Goal: Transaction & Acquisition: Download file/media

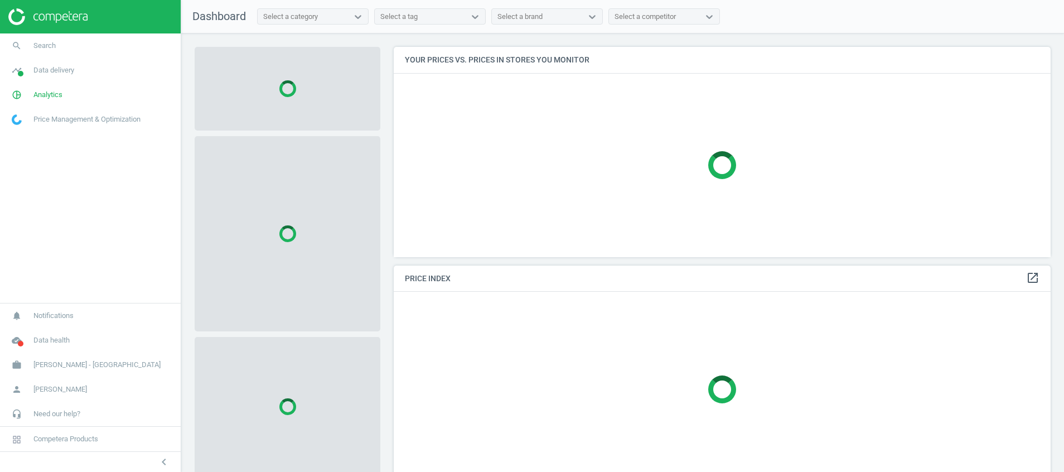
scroll to position [236, 671]
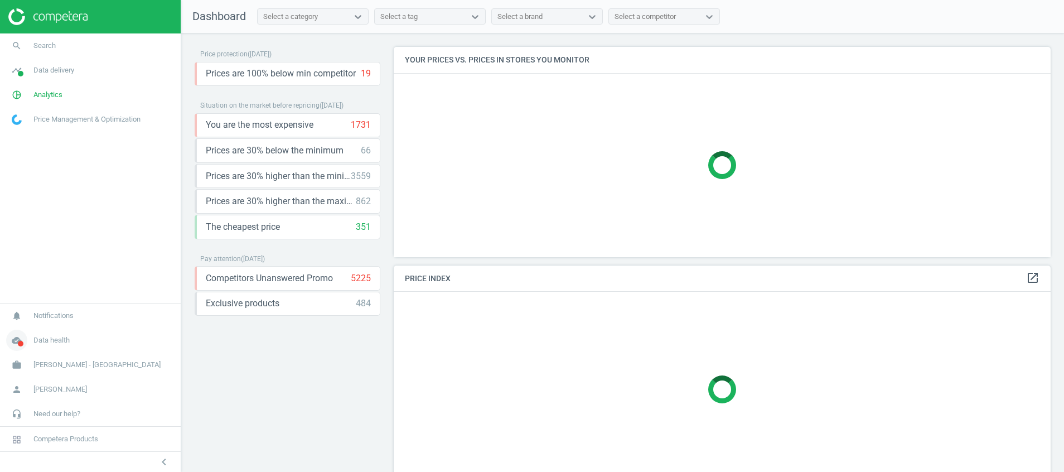
click at [20, 339] on icon "cloud_done" at bounding box center [16, 340] width 21 height 21
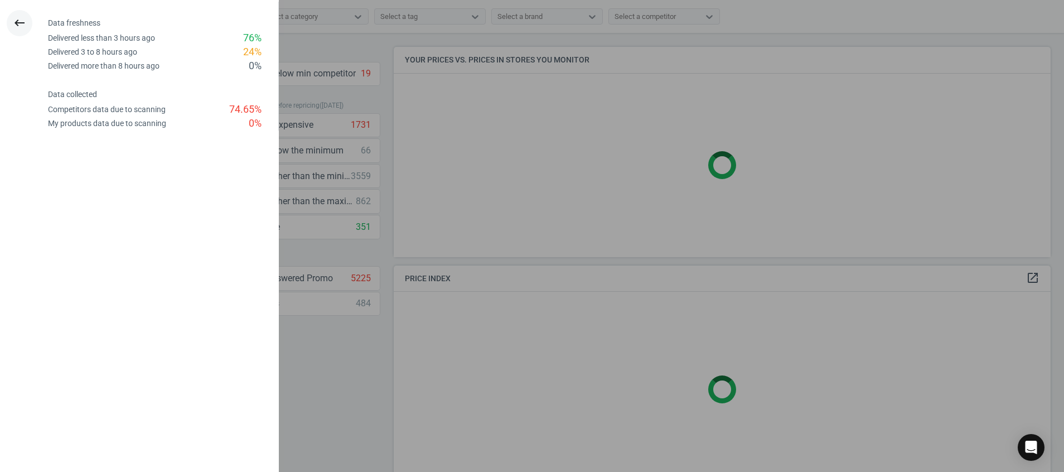
click at [11, 22] on button "keyboard_backspace" at bounding box center [20, 23] width 26 height 26
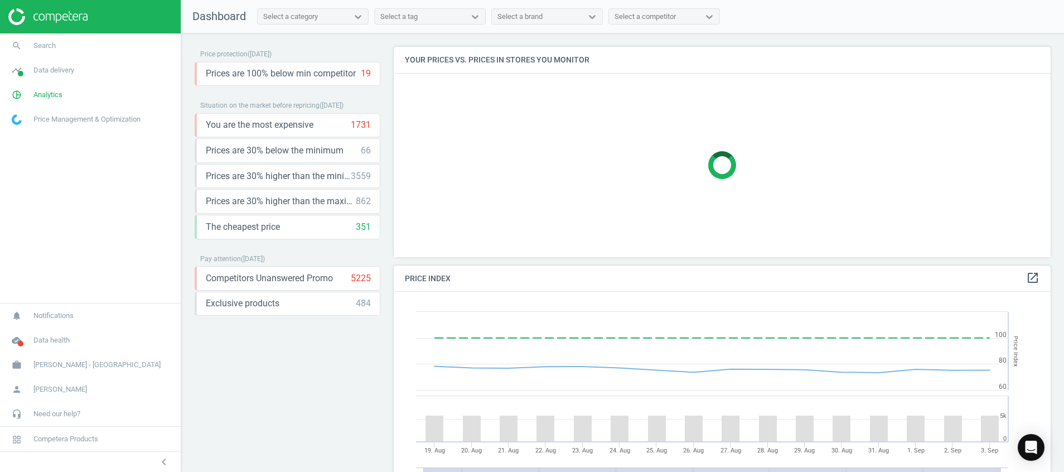
scroll to position [283, 671]
click at [1040, 454] on div "Open Intercom Messenger" at bounding box center [1032, 448] width 30 height 30
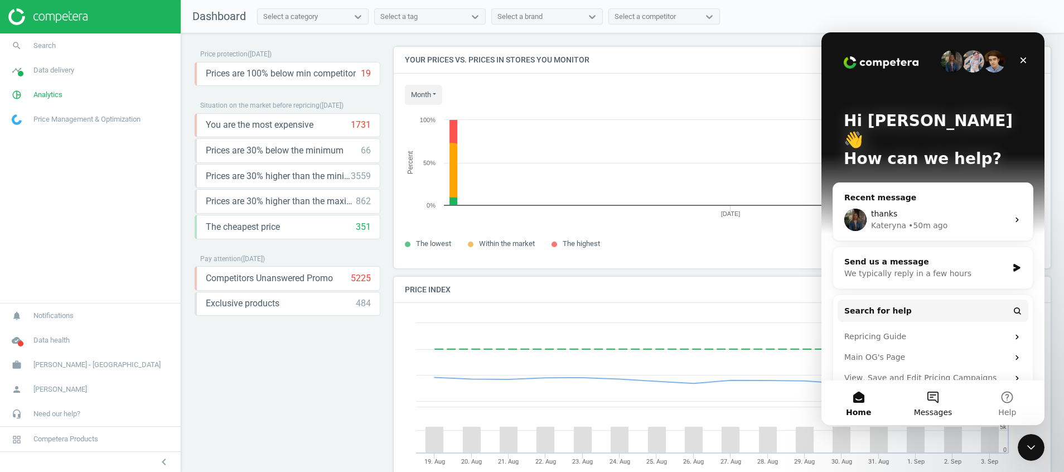
scroll to position [247, 671]
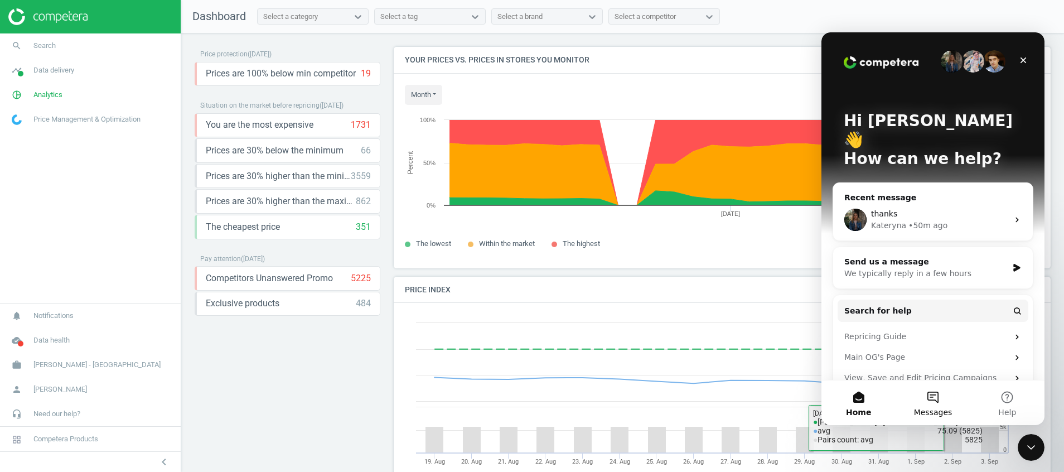
click at [932, 413] on span "Messages" at bounding box center [933, 412] width 38 height 8
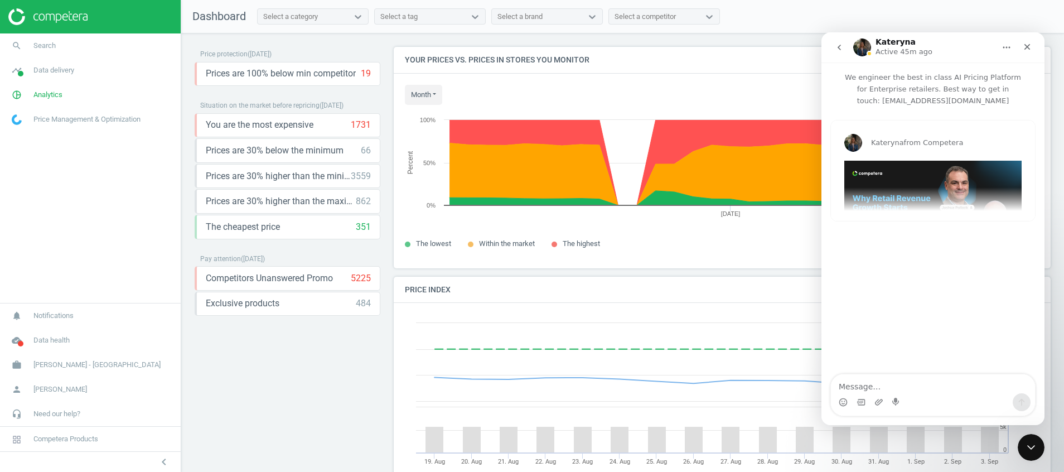
click at [838, 53] on button "go back" at bounding box center [839, 47] width 21 height 21
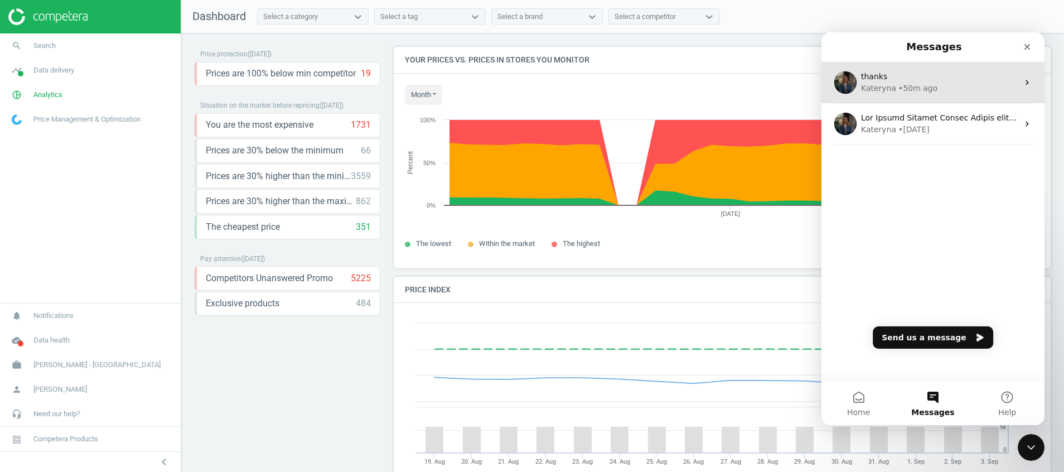
click at [997, 86] on div "Kateryna • 50m ago" at bounding box center [939, 89] width 157 height 12
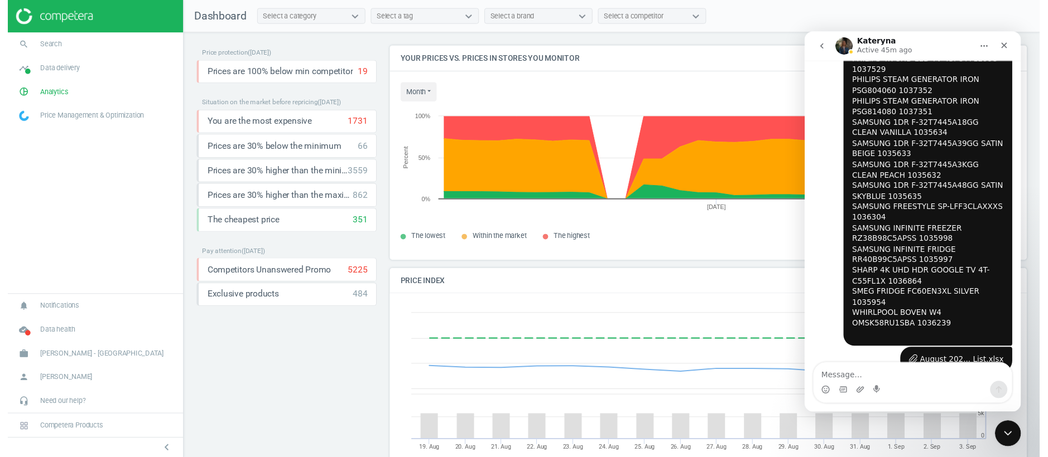
scroll to position [1923, 0]
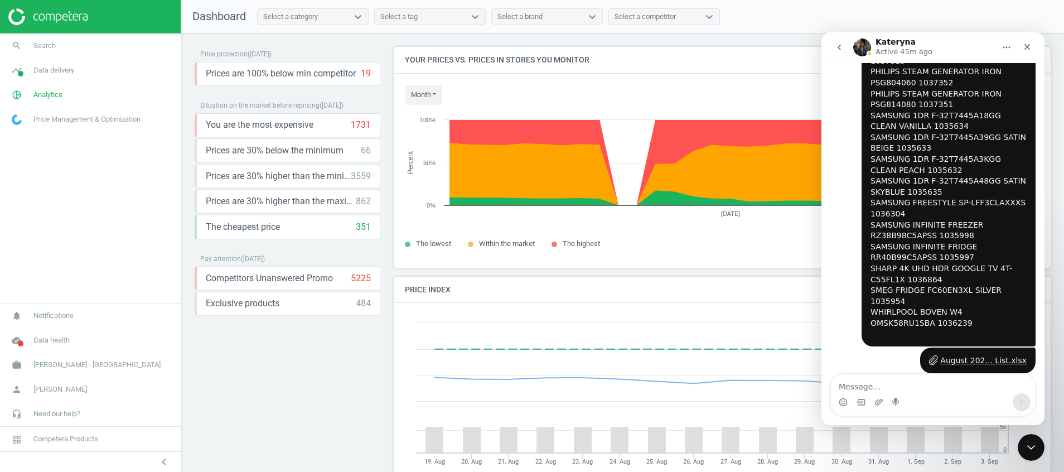
click at [857, 45] on img "Intercom messenger" at bounding box center [862, 47] width 18 height 18
click at [880, 44] on h1 "Kateryna" at bounding box center [896, 42] width 40 height 8
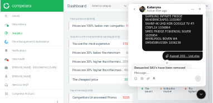
scroll to position [0, 0]
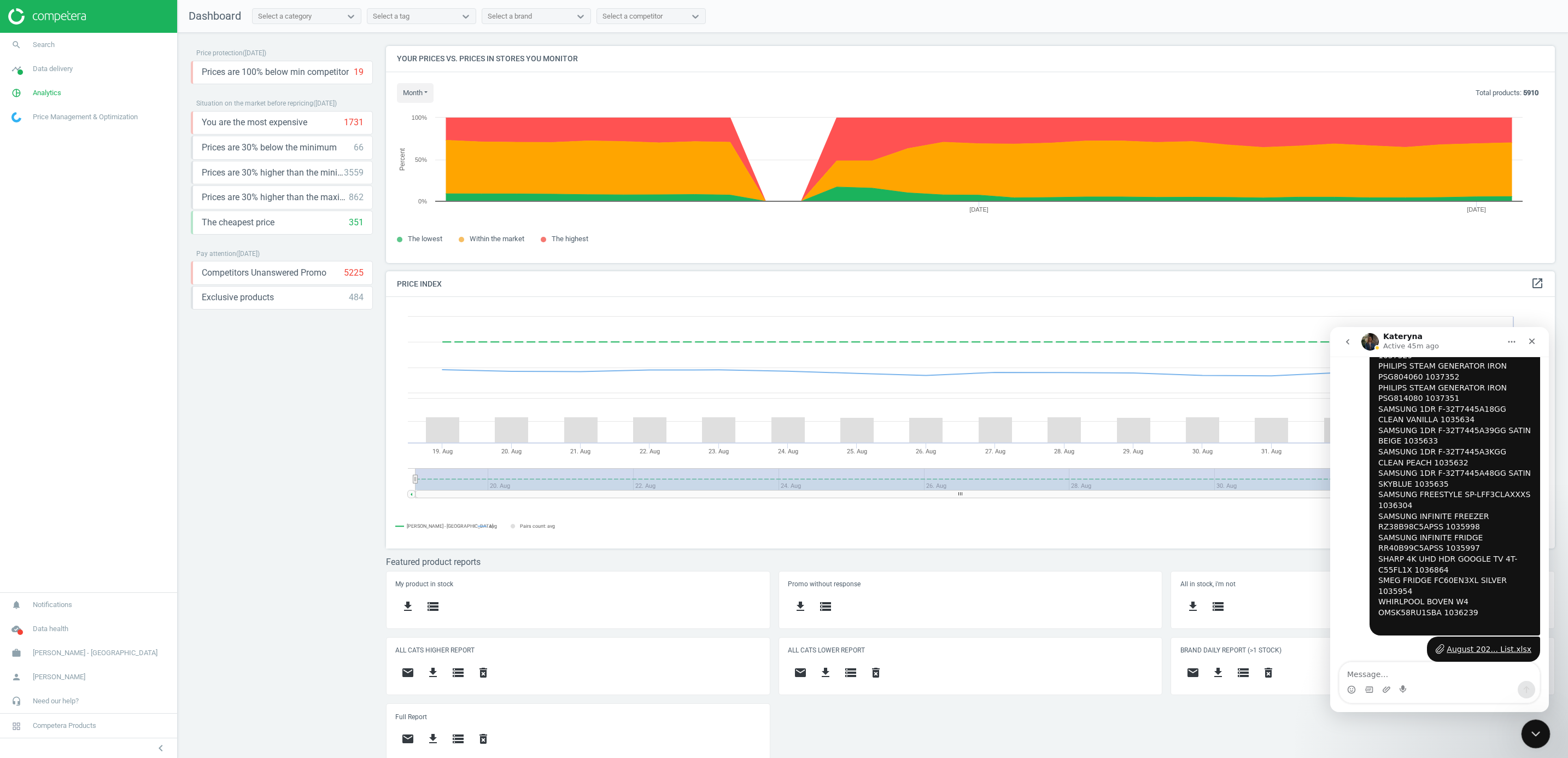
click at [1043, 462] on icon "Close Intercom Messenger" at bounding box center [1534, 732] width 13 height 13
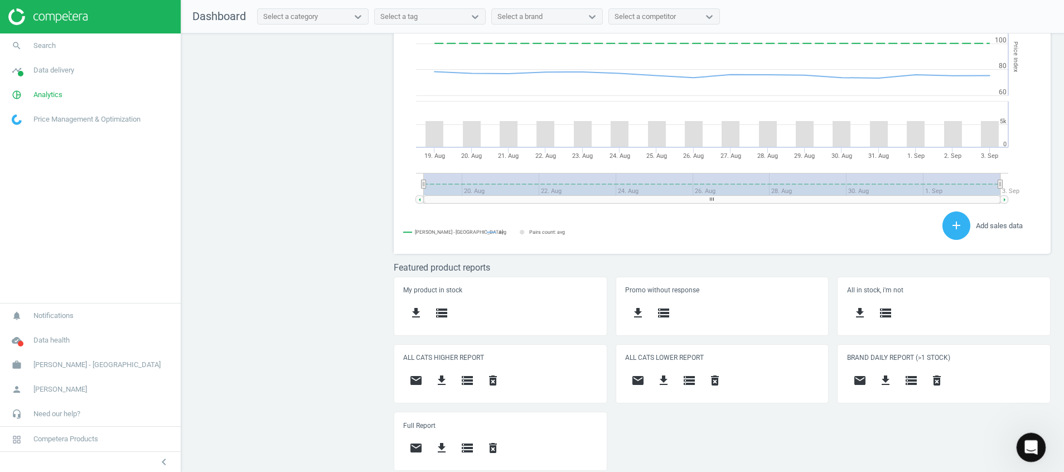
click at [1025, 442] on icon "Open Intercom Messenger" at bounding box center [1030, 446] width 18 height 18
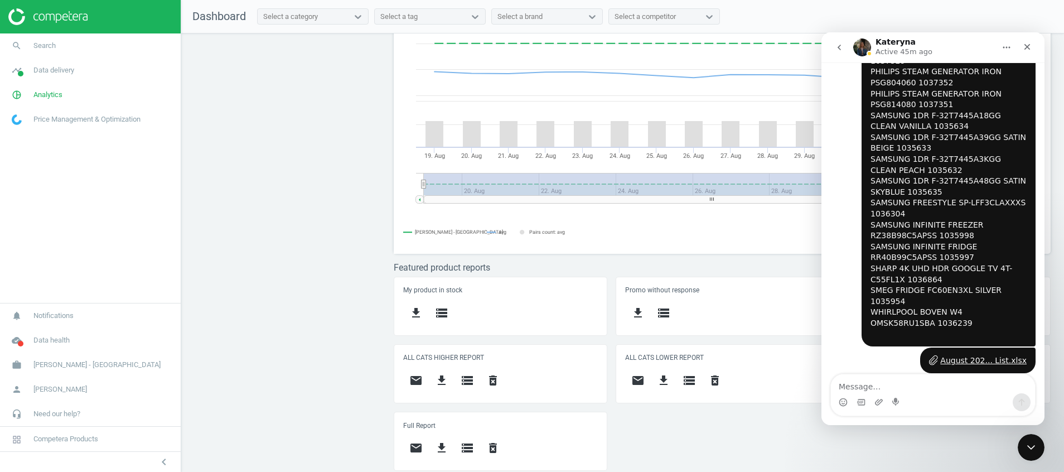
click at [840, 51] on icon "go back" at bounding box center [839, 47] width 9 height 9
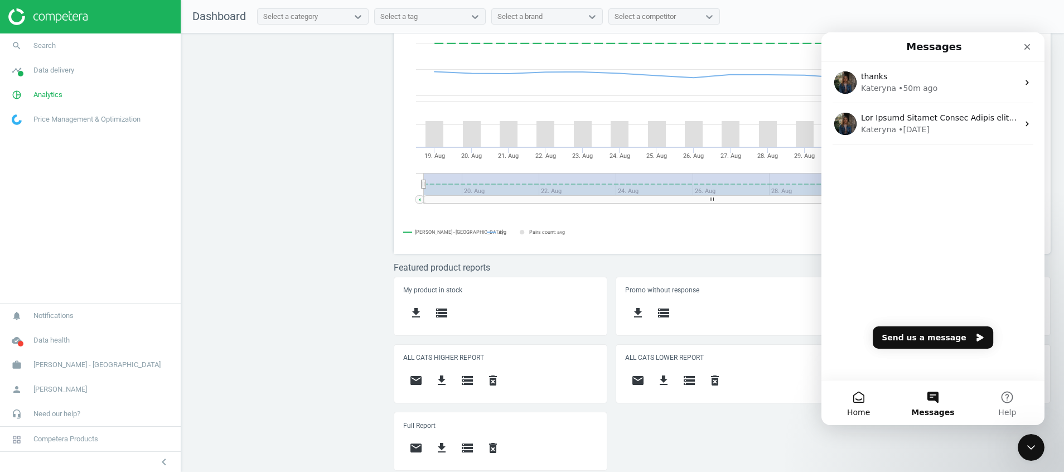
click at [860, 409] on span "Home" at bounding box center [858, 412] width 23 height 8
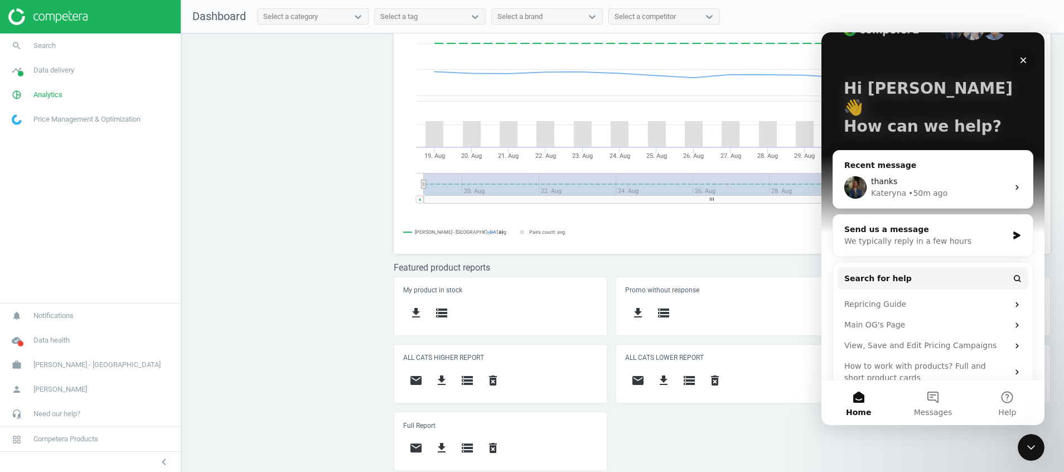
click at [269, 305] on div "Price protection ( 03.09.25 ) Prices are 100% below min competitor 19 keyboard_…" at bounding box center [622, 255] width 883 height 444
click at [14, 69] on icon "timeline" at bounding box center [16, 70] width 21 height 21
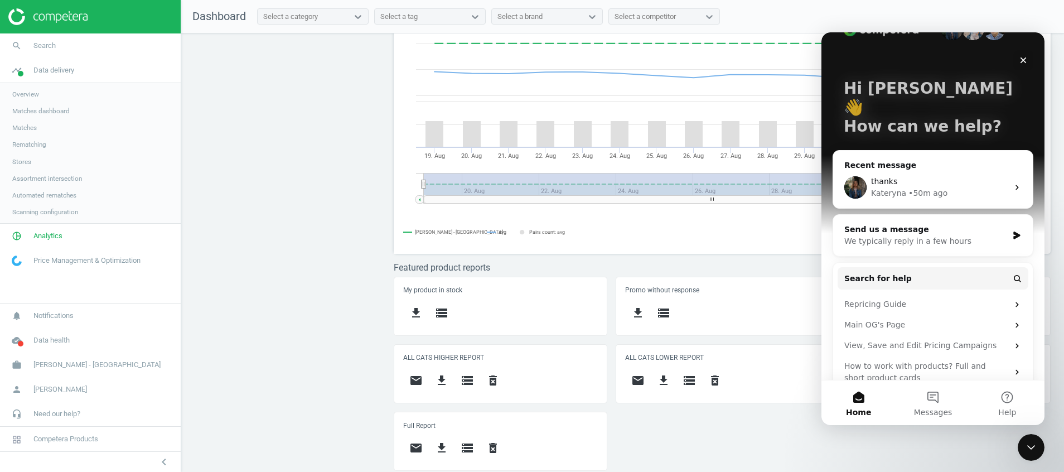
click at [22, 96] on span "Overview" at bounding box center [25, 94] width 27 height 9
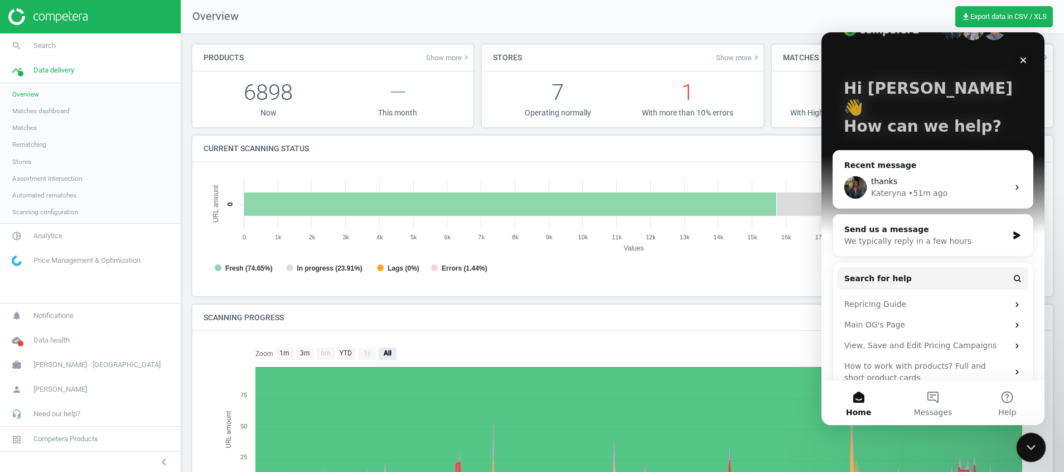
click at [1027, 449] on icon "Close Intercom Messenger" at bounding box center [1029, 445] width 13 height 13
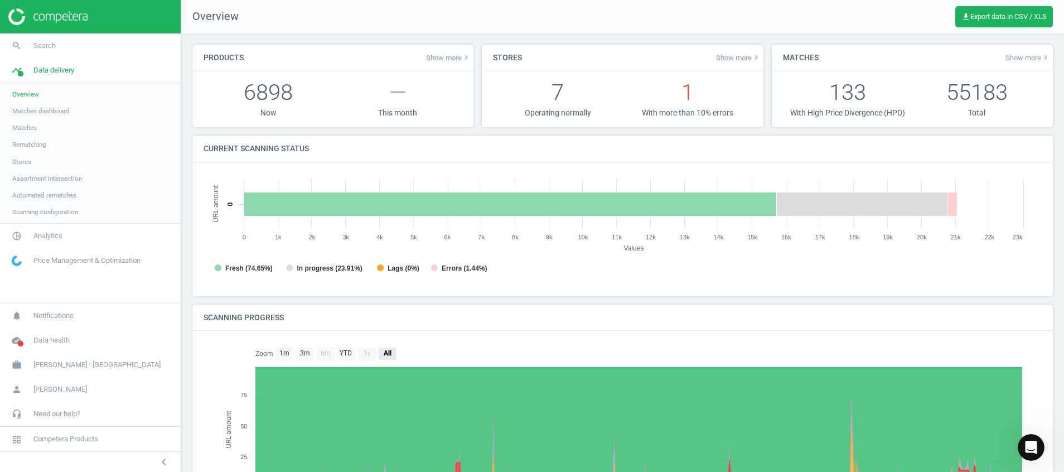
click at [43, 14] on img at bounding box center [47, 16] width 79 height 17
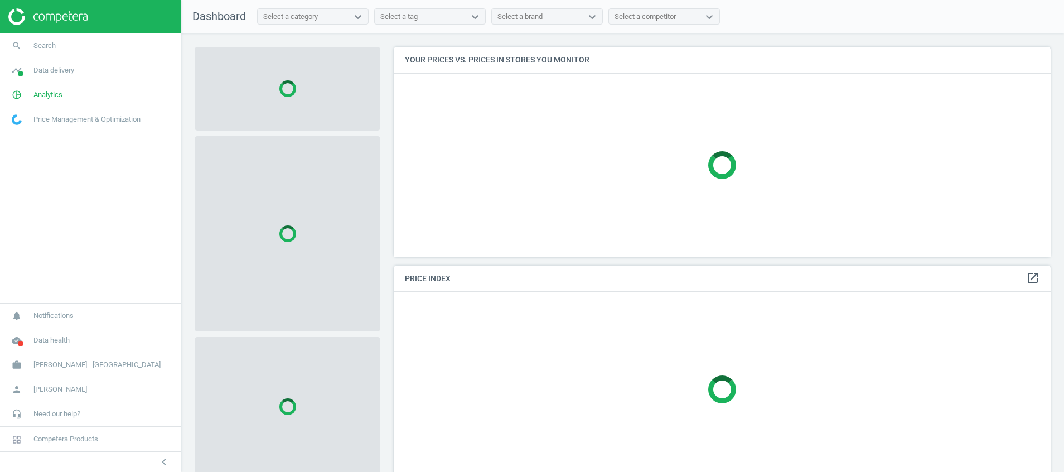
scroll to position [236, 671]
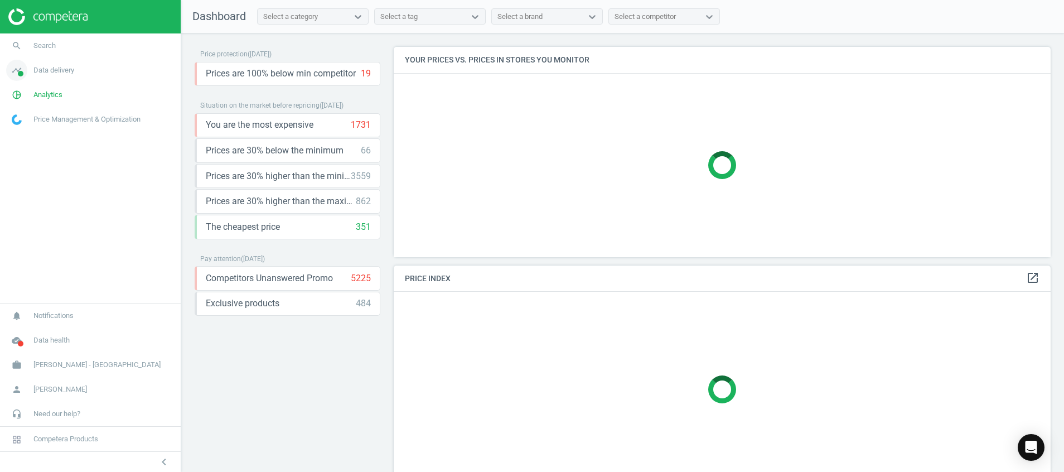
click at [16, 69] on icon "timeline" at bounding box center [16, 70] width 21 height 21
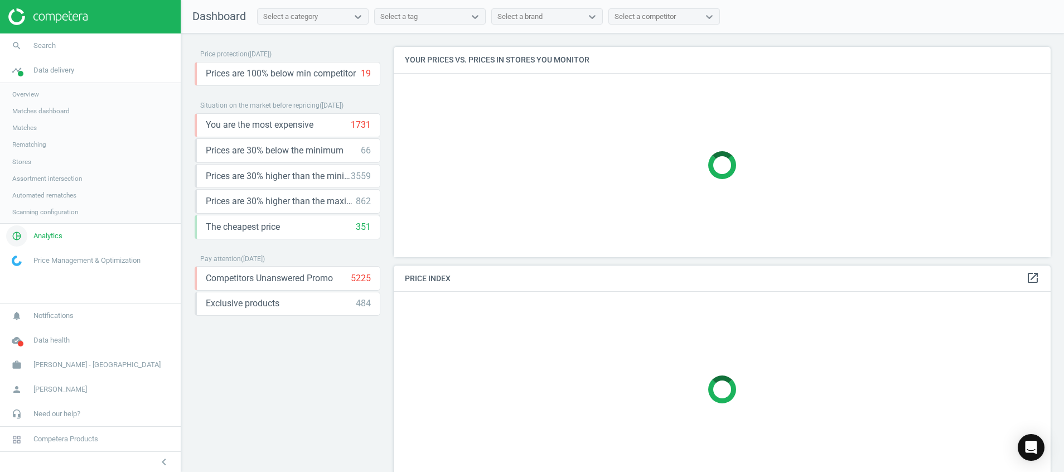
click at [46, 225] on link "pie_chart_outlined Analytics" at bounding box center [90, 236] width 181 height 25
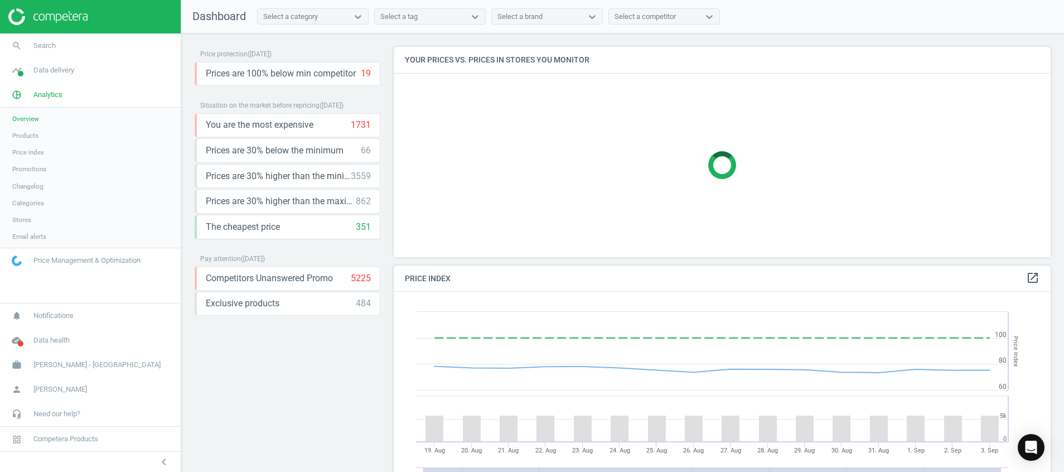
scroll to position [283, 671]
click at [26, 135] on span "Products" at bounding box center [25, 135] width 26 height 9
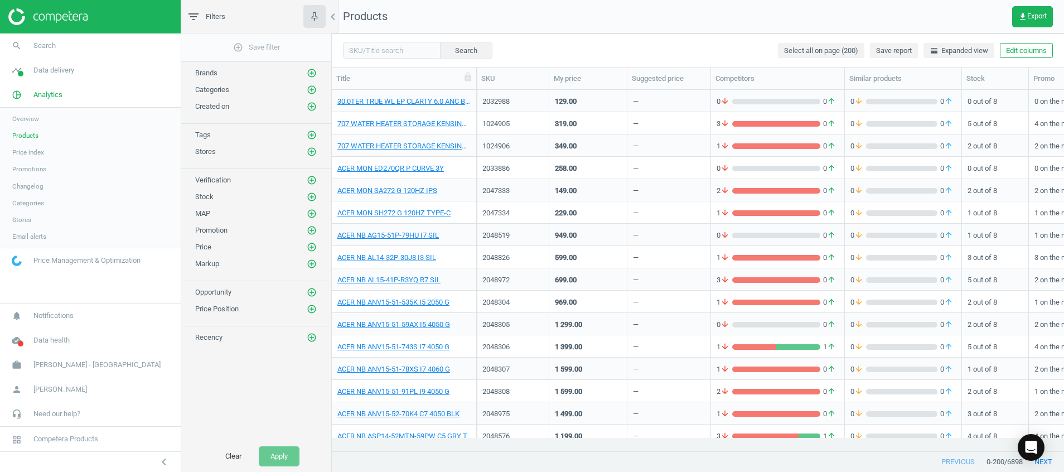
click at [59, 19] on img at bounding box center [47, 16] width 79 height 17
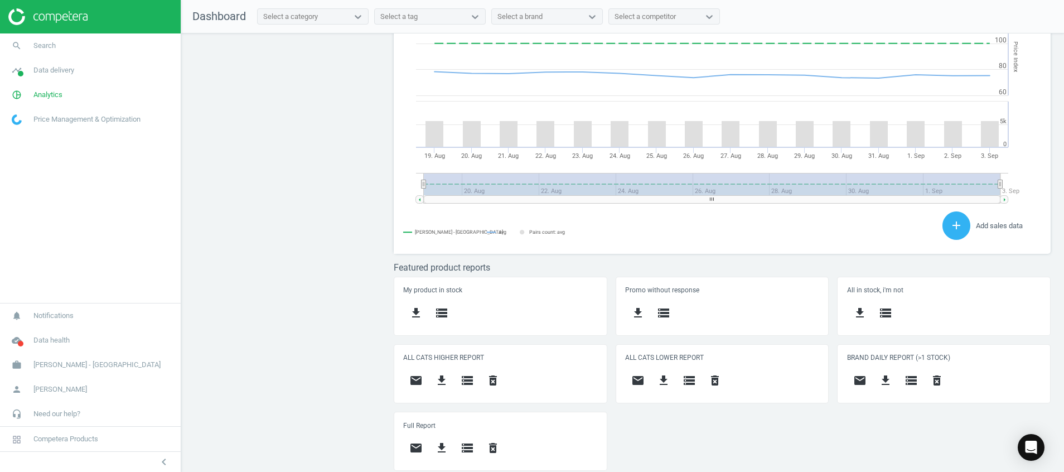
scroll to position [247, 671]
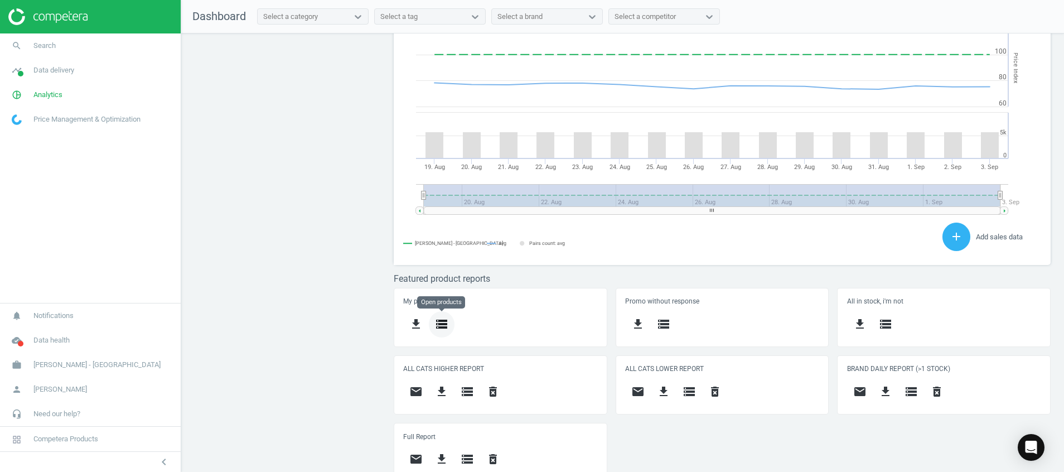
click at [446, 325] on icon "storage" at bounding box center [441, 323] width 13 height 13
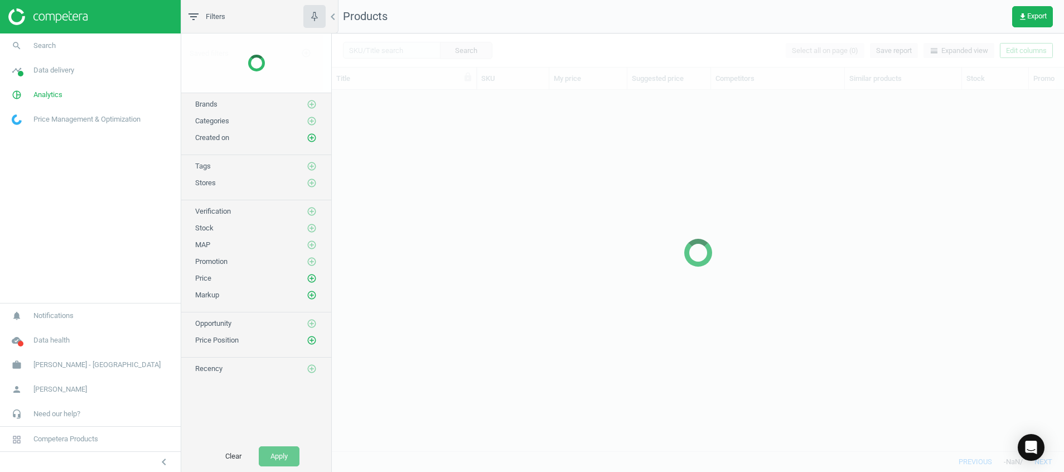
scroll to position [335, 720]
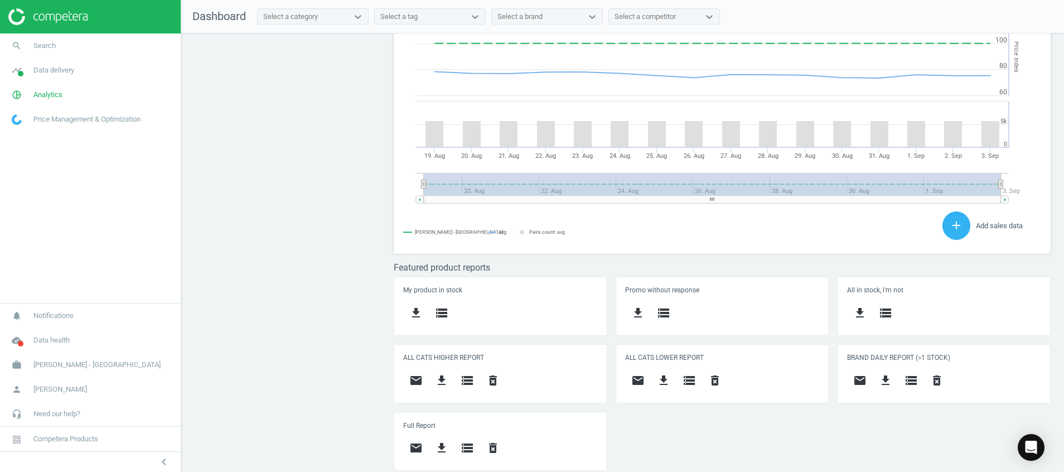
scroll to position [283, 671]
click at [7, 340] on icon "cloud_done" at bounding box center [16, 340] width 21 height 21
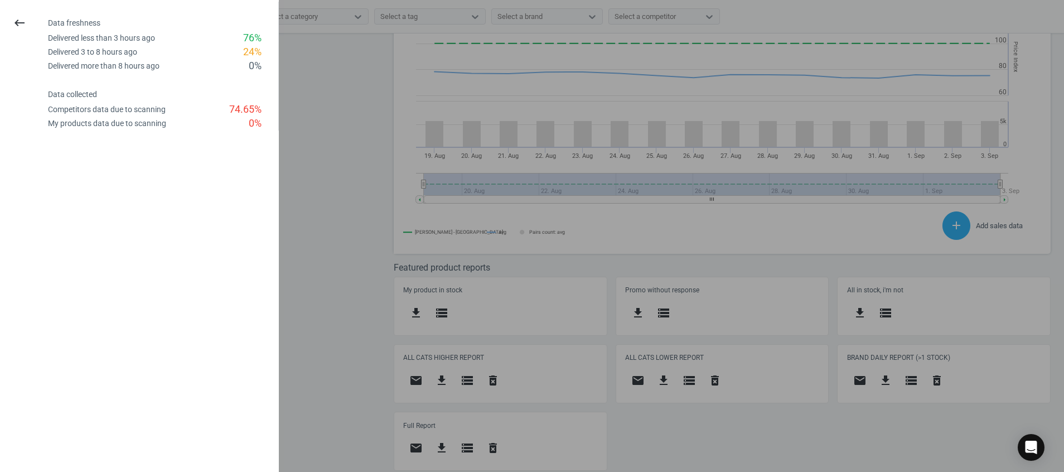
click at [34, 17] on div "keyboard_backspace" at bounding box center [20, 23] width 40 height 26
click at [17, 22] on icon "keyboard_backspace" at bounding box center [19, 22] width 13 height 13
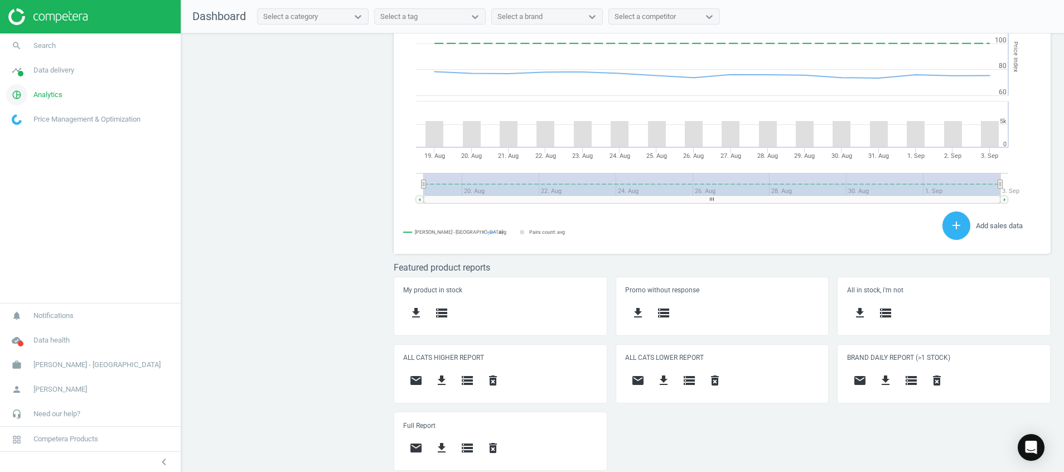
click at [17, 93] on icon "pie_chart_outlined" at bounding box center [16, 94] width 21 height 21
click at [23, 136] on span "Products" at bounding box center [25, 135] width 26 height 9
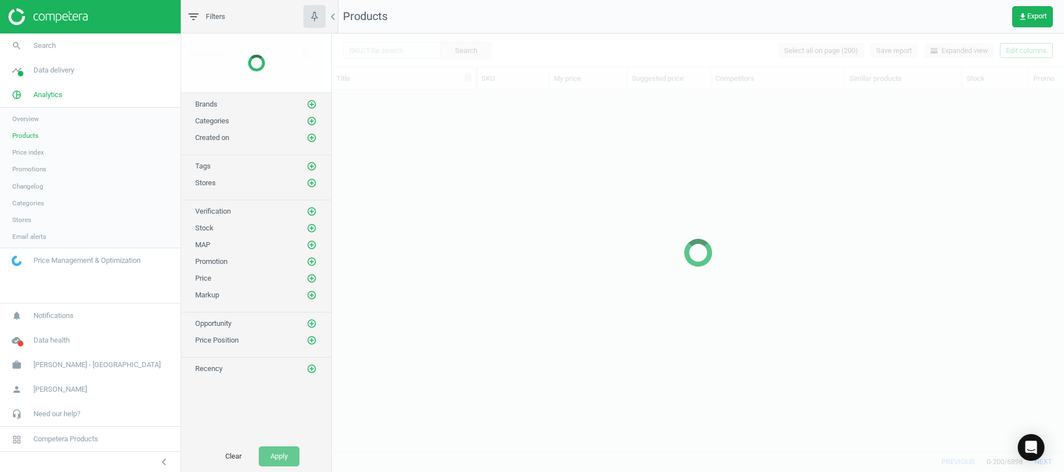
scroll to position [335, 720]
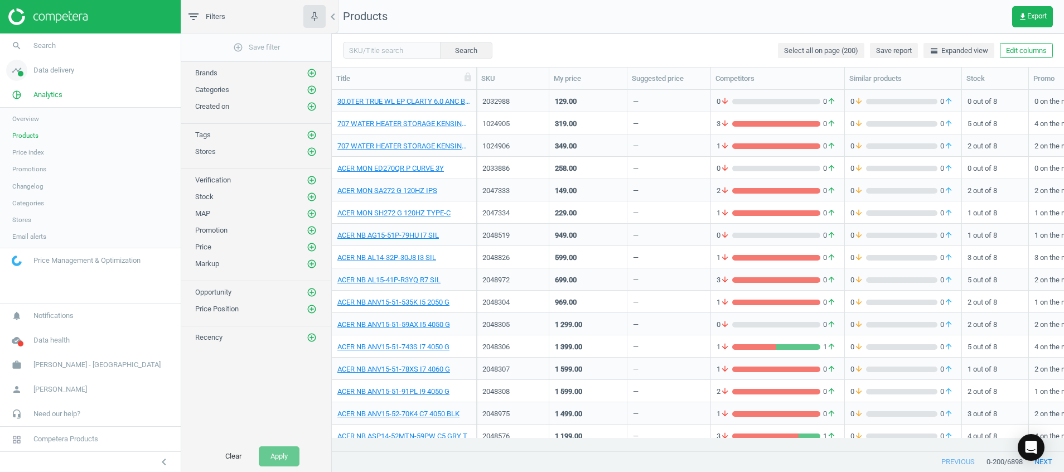
click at [28, 71] on span "timeline" at bounding box center [16, 70] width 33 height 25
click at [22, 166] on link "Stores" at bounding box center [90, 161] width 181 height 17
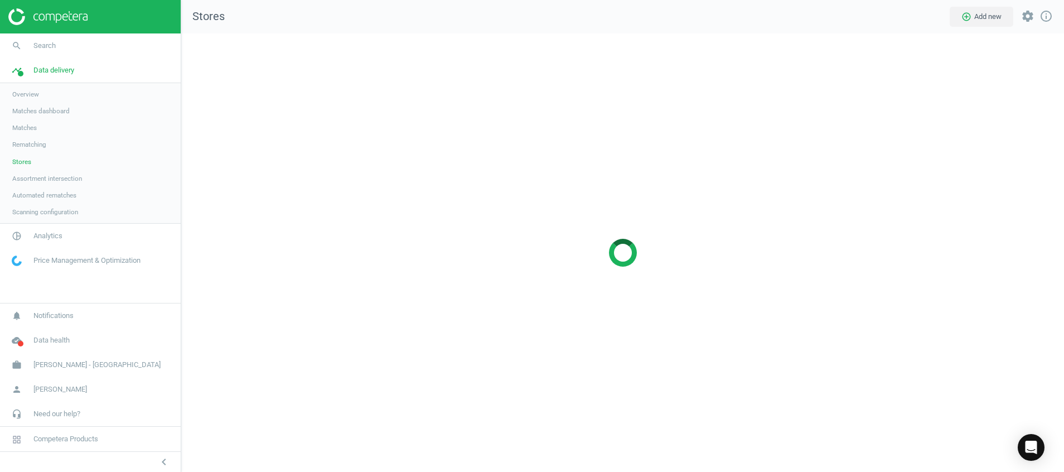
scroll to position [465, 909]
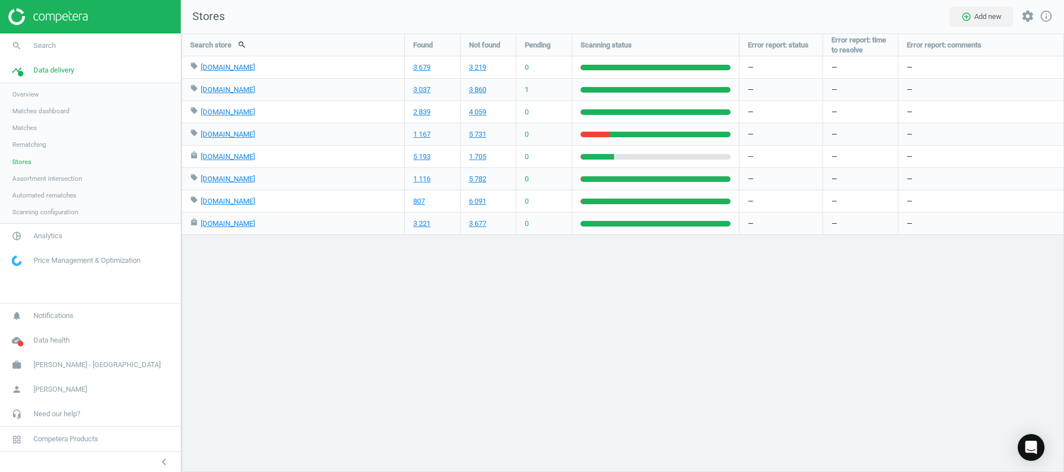
click at [70, 9] on img at bounding box center [47, 16] width 79 height 17
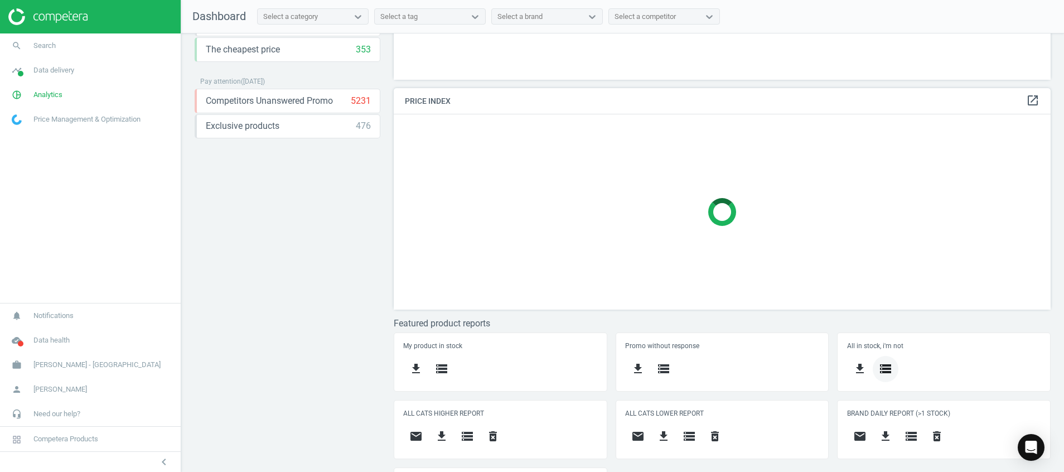
scroll to position [233, 0]
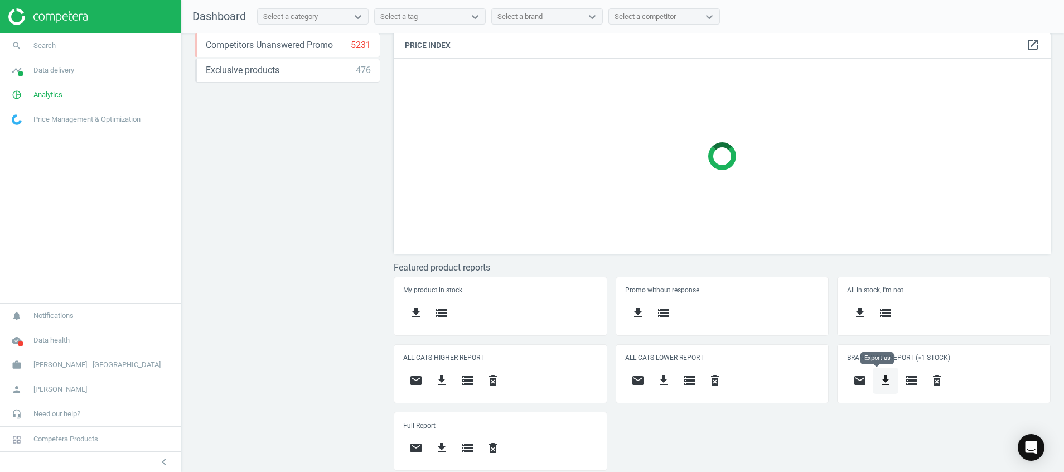
click at [879, 377] on icon "get_app" at bounding box center [885, 380] width 13 height 13
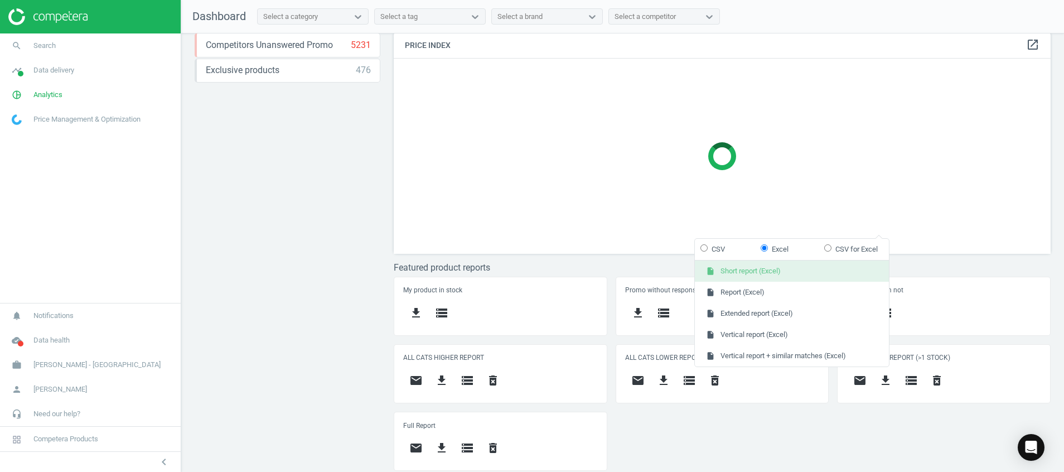
click at [763, 271] on button "insert_drive_file Short report (Excel)" at bounding box center [792, 271] width 194 height 21
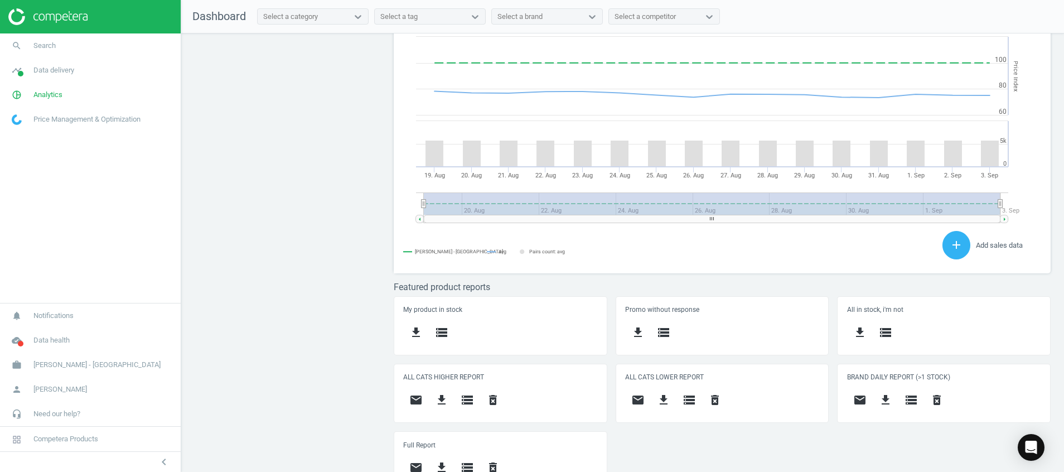
scroll to position [306, 0]
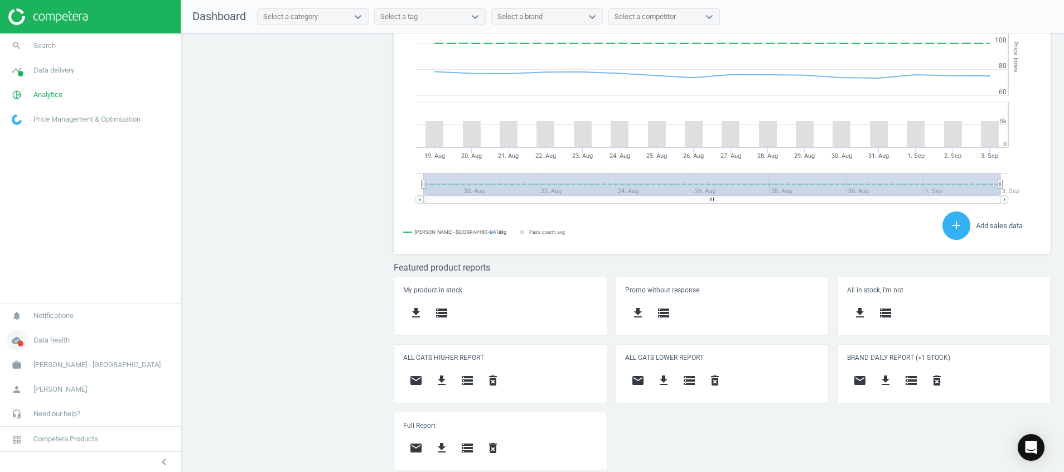
click at [13, 343] on icon "cloud_done" at bounding box center [16, 340] width 21 height 21
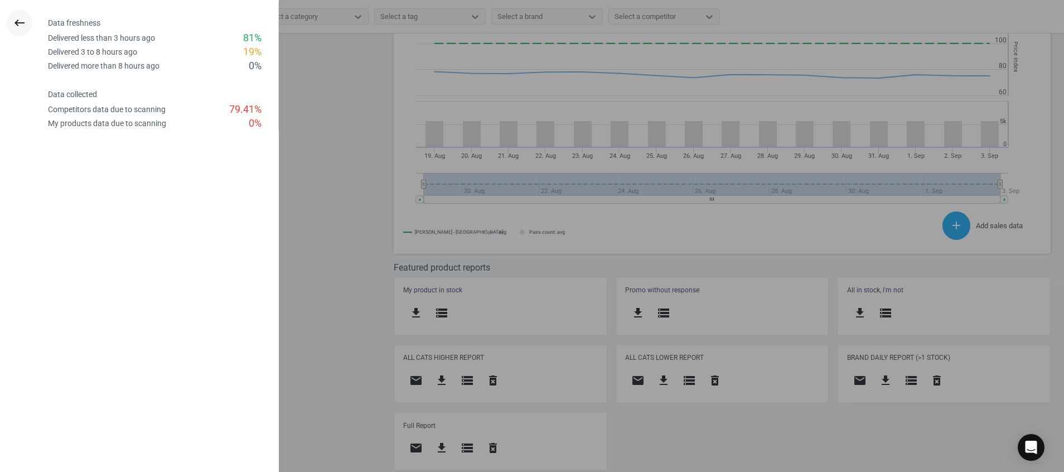
click at [21, 25] on icon "keyboard_backspace" at bounding box center [19, 22] width 13 height 13
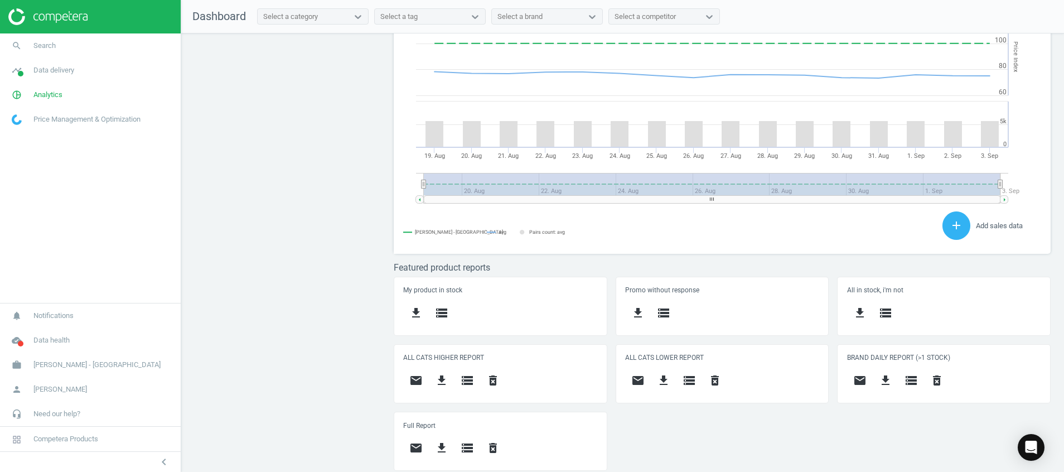
click at [90, 16] on link at bounding box center [90, 16] width 164 height 17
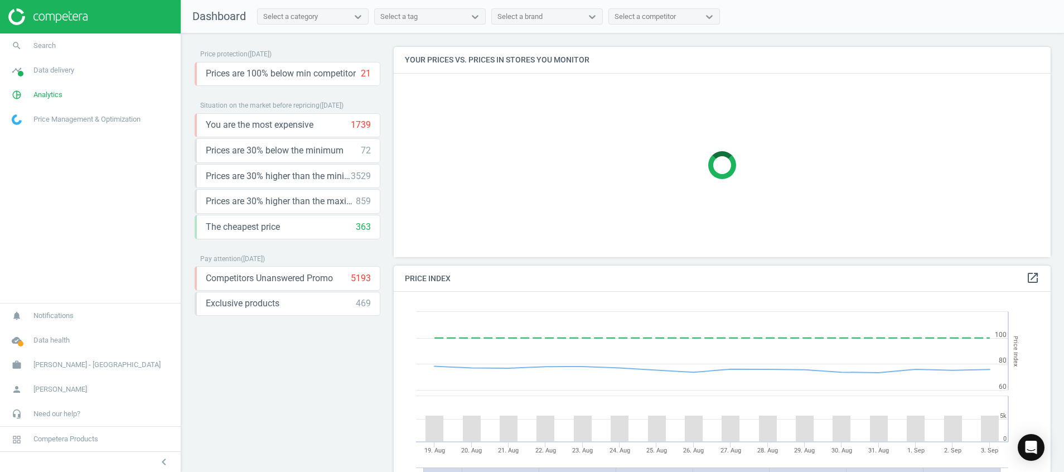
scroll to position [247, 671]
